Goal: Transaction & Acquisition: Purchase product/service

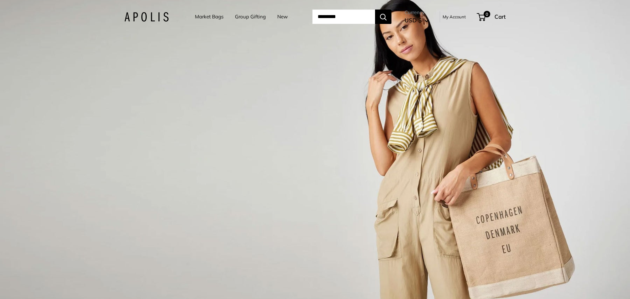
click at [204, 17] on link "Market Bags" at bounding box center [209, 16] width 29 height 9
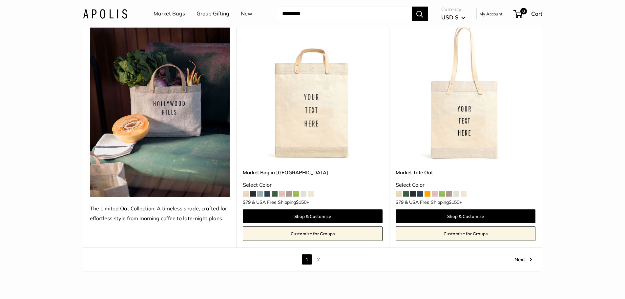
scroll to position [3543, 0]
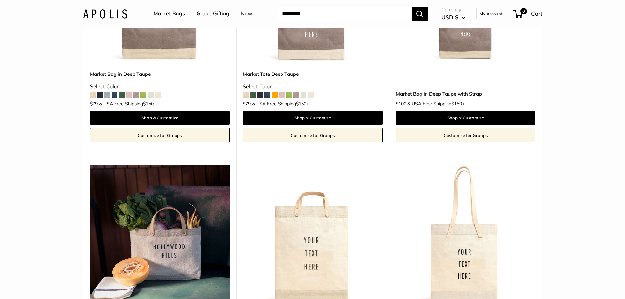
click at [337, 13] on input "Search..." at bounding box center [344, 14] width 135 height 14
type input "***"
click at [412, 7] on button "Search" at bounding box center [420, 14] width 16 height 14
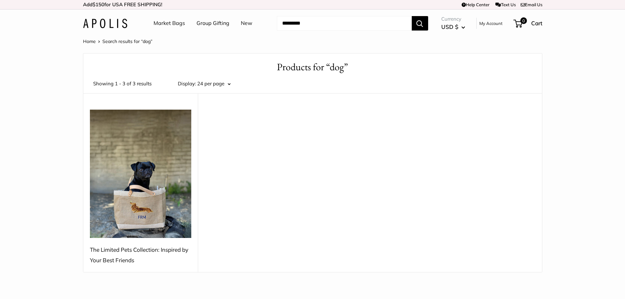
drag, startPoint x: 203, startPoint y: 120, endPoint x: 172, endPoint y: 162, distance: 52.5
drag, startPoint x: 172, startPoint y: 162, endPoint x: 126, endPoint y: 251, distance: 100.6
click at [126, 251] on div "The Limited Pets Collection: Inspired by Your Best Friends" at bounding box center [141, 254] width 102 height 21
click at [130, 211] on img at bounding box center [141, 174] width 102 height 128
click at [133, 125] on img at bounding box center [141, 174] width 102 height 128
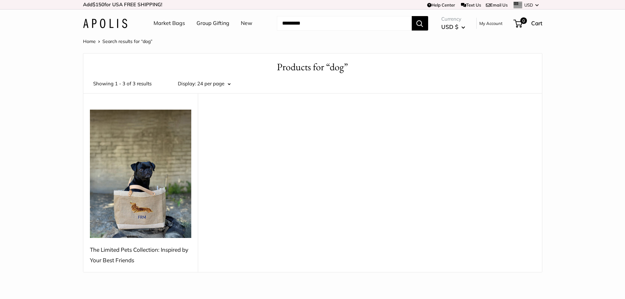
click at [116, 258] on div "The Limited Pets Collection: Inspired by Your Best Friends" at bounding box center [141, 254] width 102 height 21
click at [163, 185] on img at bounding box center [141, 174] width 102 height 128
click at [170, 26] on link "Market Bags" at bounding box center [169, 23] width 31 height 10
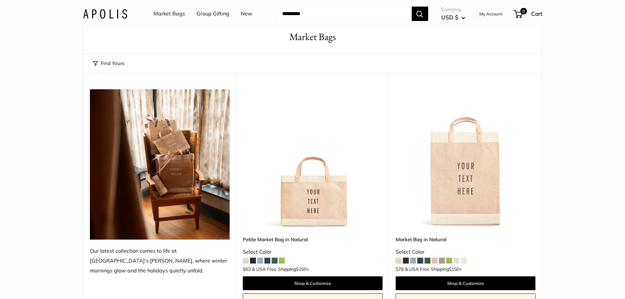
scroll to position [98, 0]
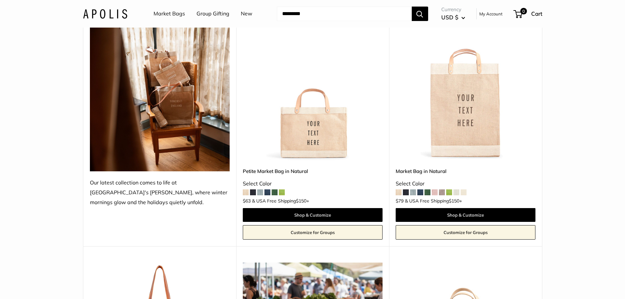
click at [348, 234] on link "Customize for Groups" at bounding box center [313, 232] width 140 height 14
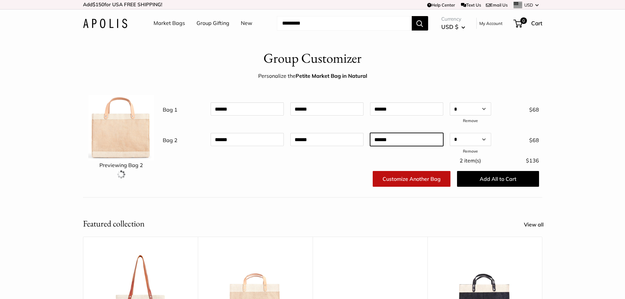
click at [396, 137] on input "text" at bounding box center [406, 139] width 73 height 13
click at [236, 187] on div at bounding box center [230, 178] width 69 height 21
click at [162, 22] on link "Market Bags" at bounding box center [169, 23] width 31 height 10
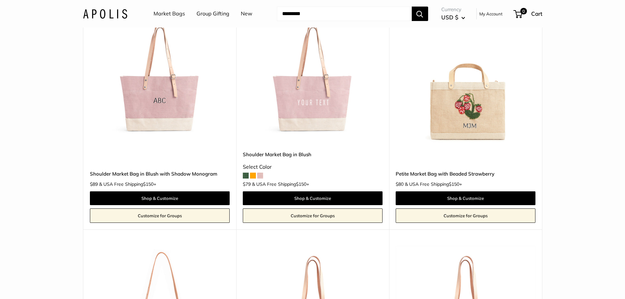
scroll to position [1115, 0]
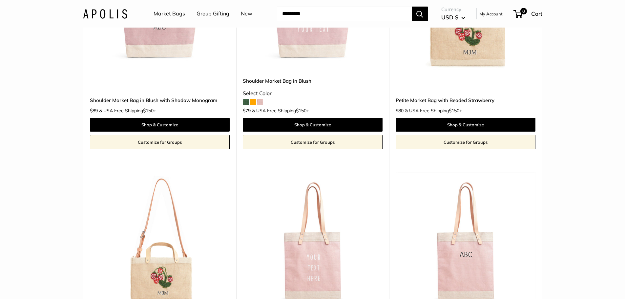
click at [0, 0] on img at bounding box center [0, 0] width 0 height 0
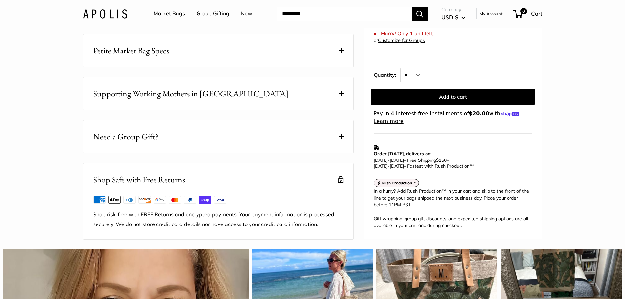
scroll to position [361, 0]
